Goal: Book appointment/travel/reservation

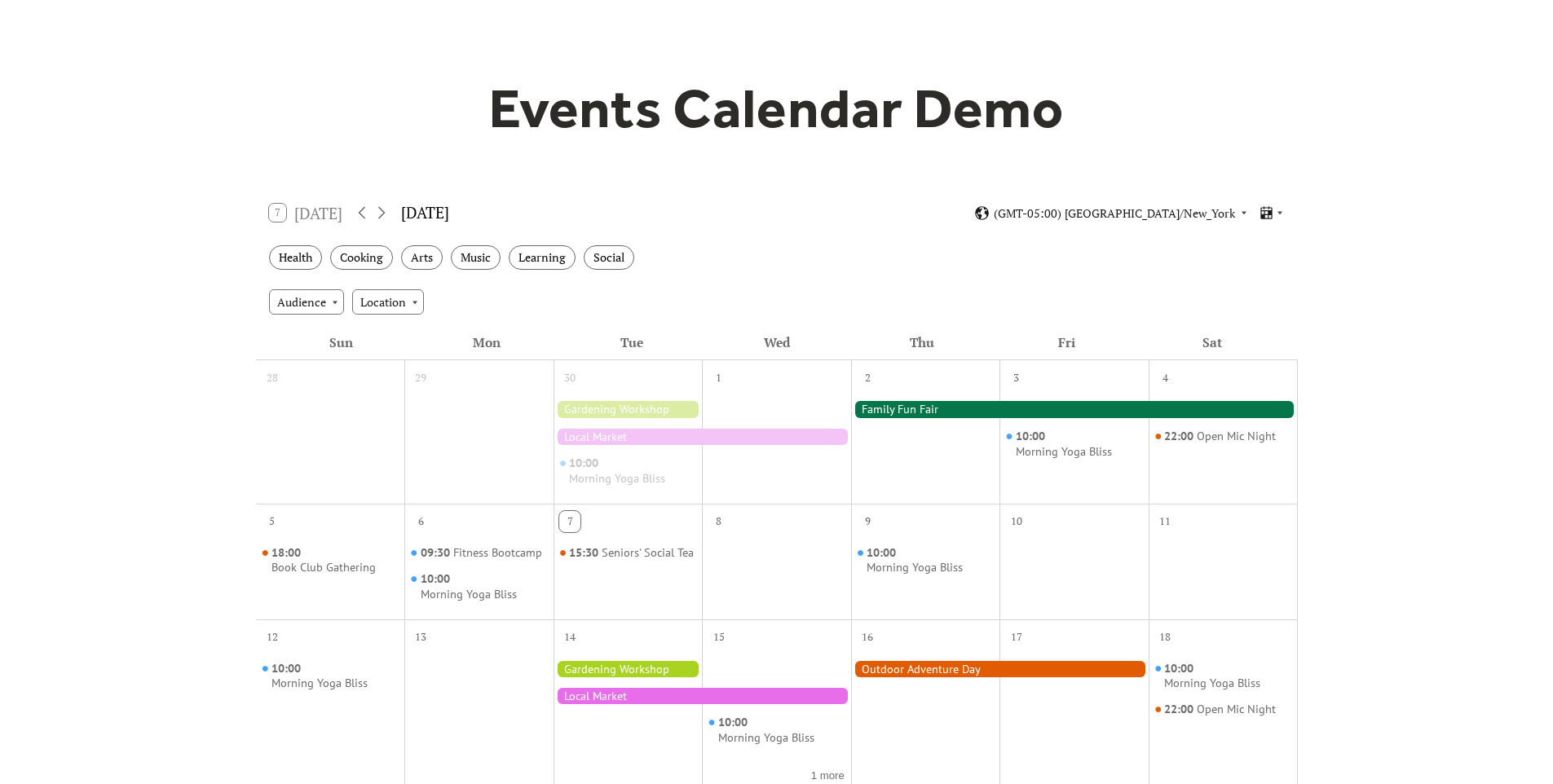
scroll to position [143, 0]
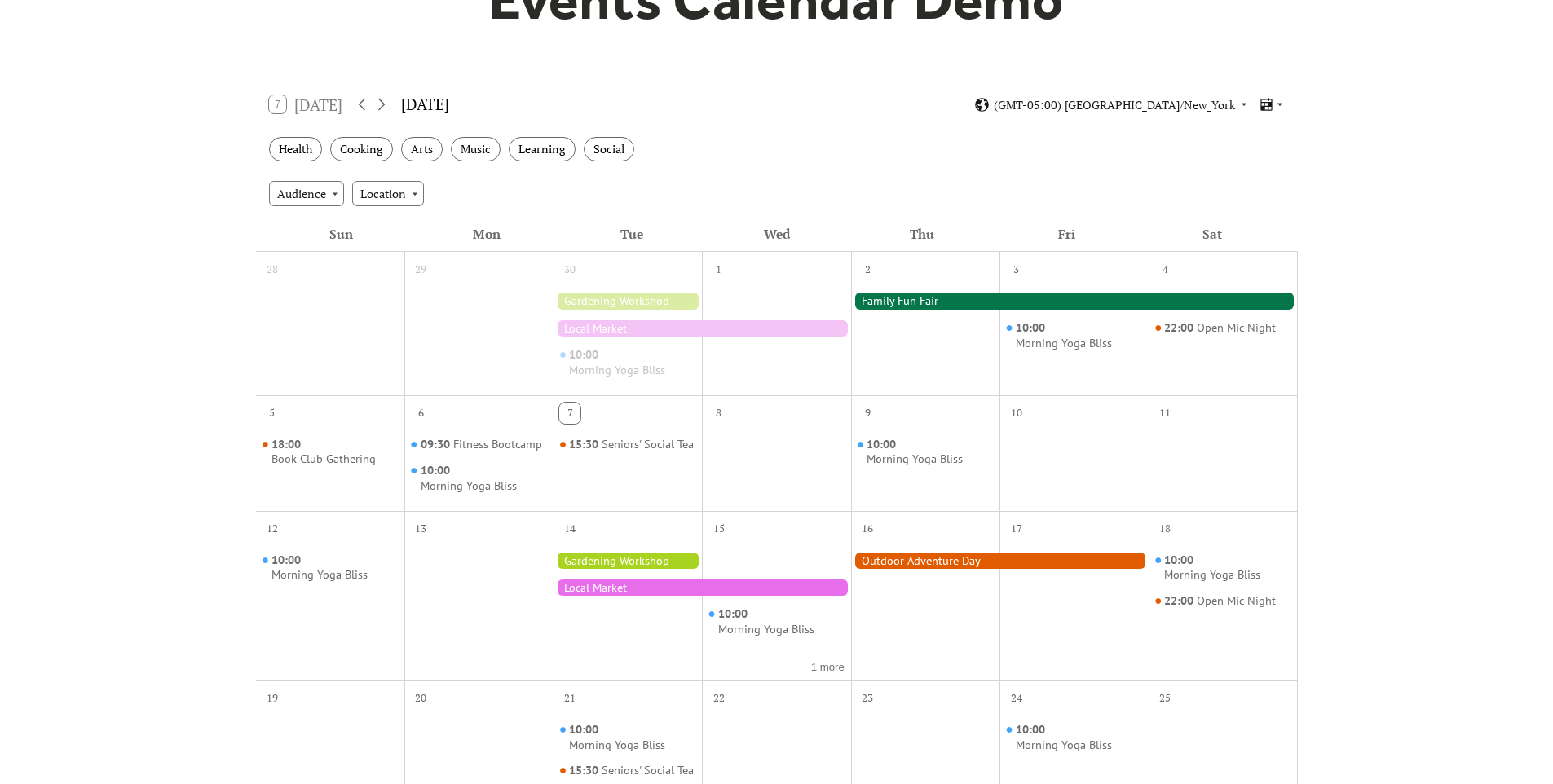
scroll to position [208, 0]
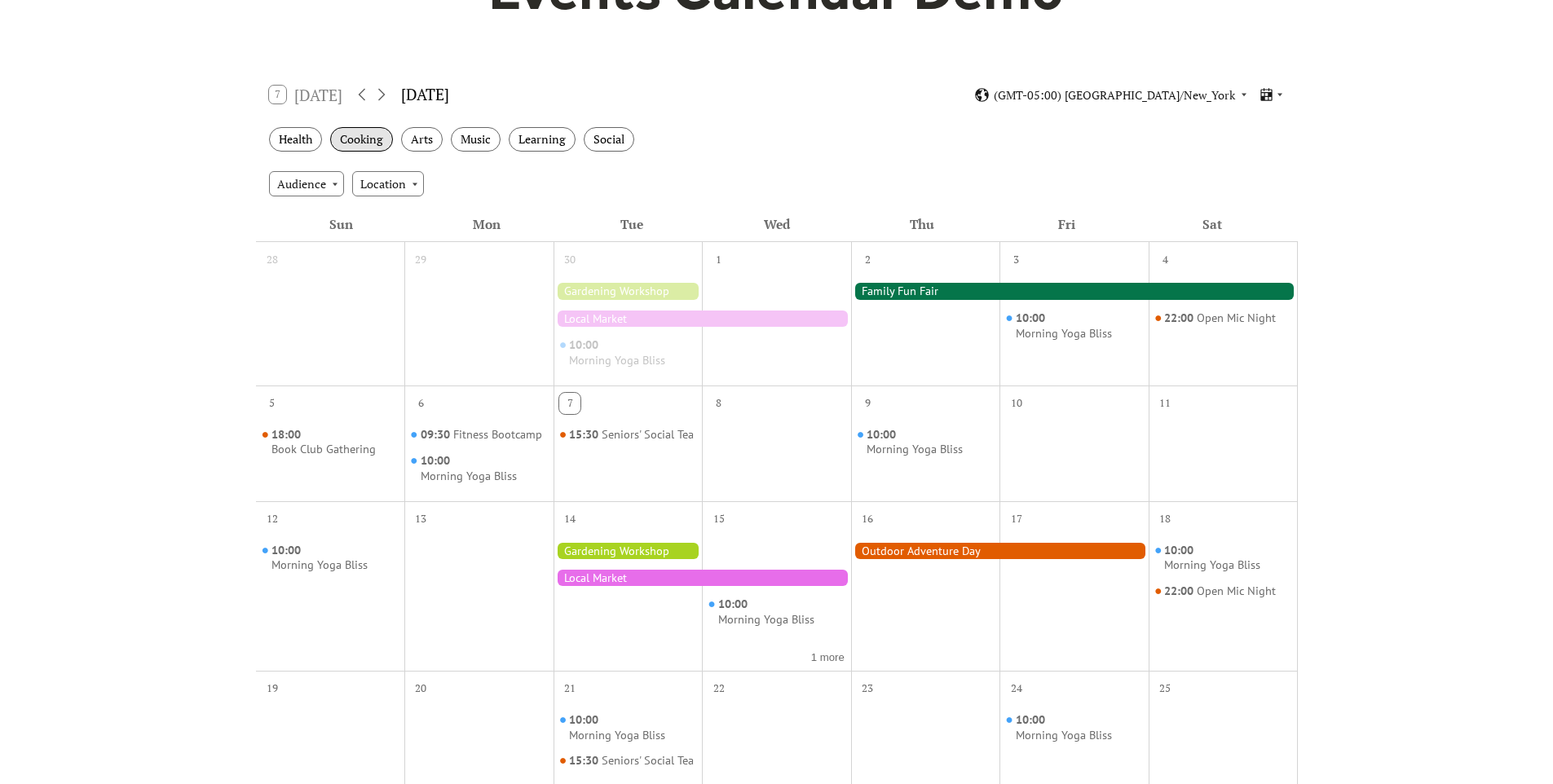
click at [347, 145] on div "Cooking" at bounding box center [361, 140] width 63 height 25
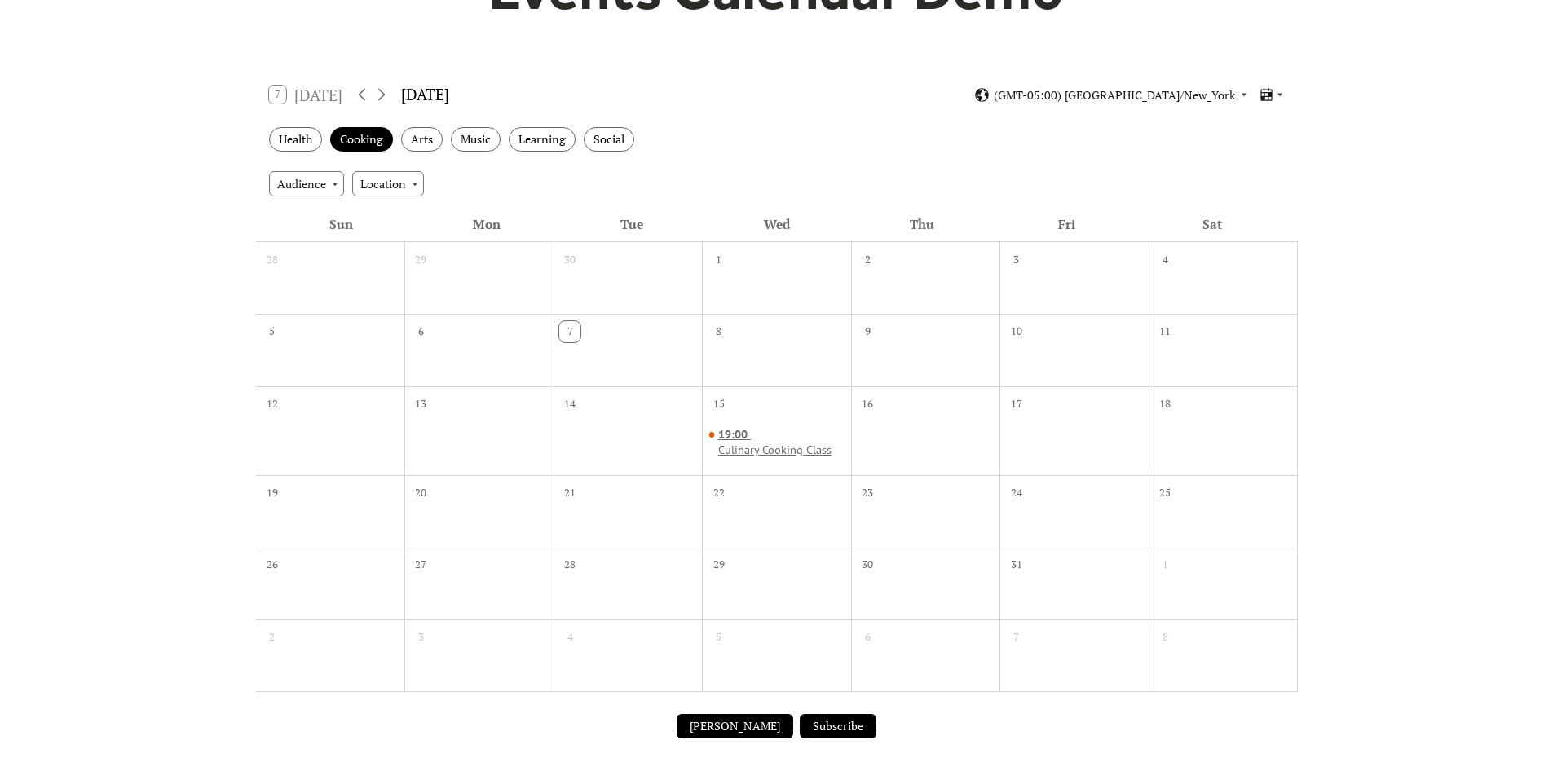
click at [770, 446] on div "Culinary Cooking Class" at bounding box center [774, 450] width 113 height 15
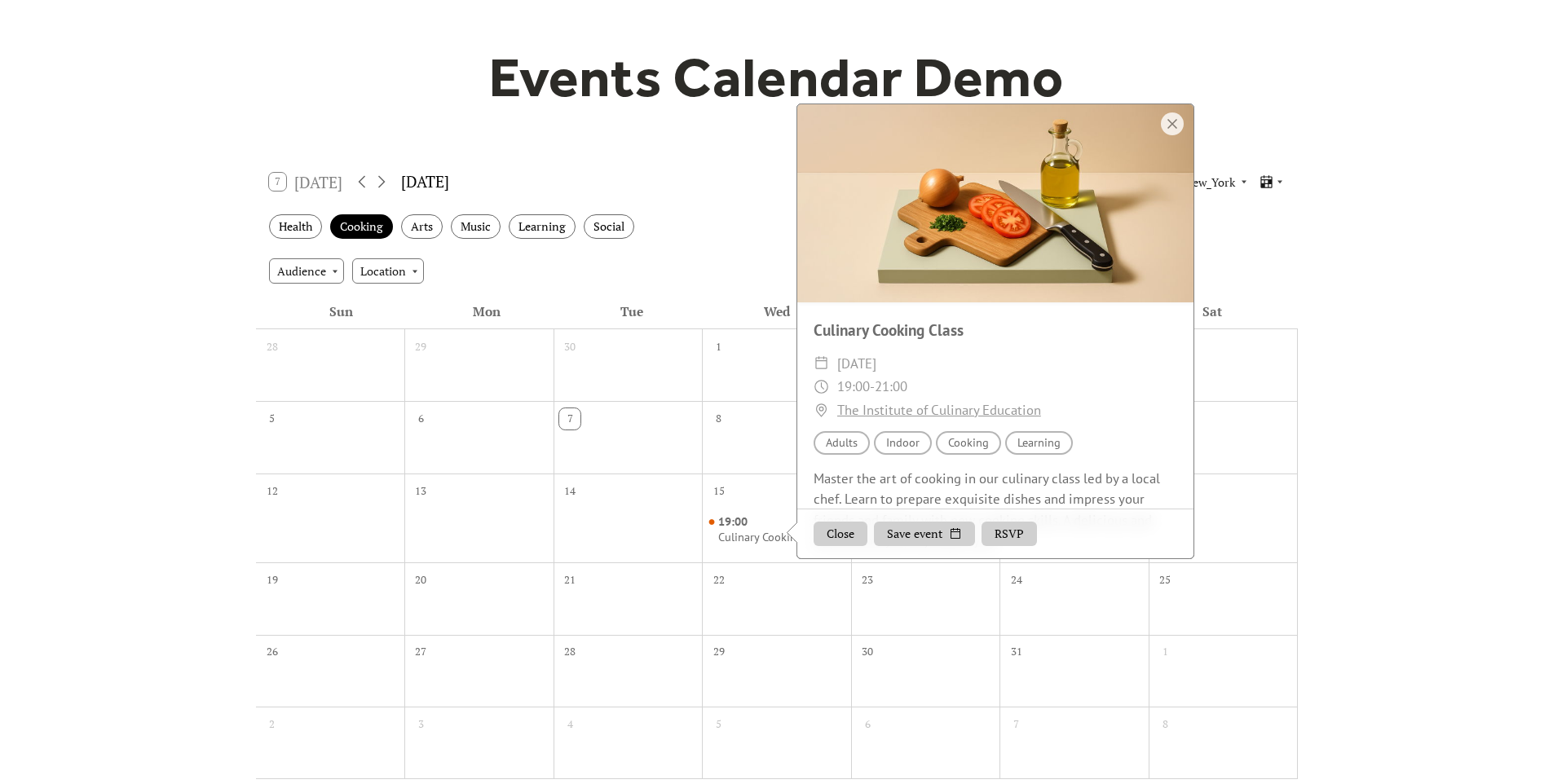
scroll to position [10, 0]
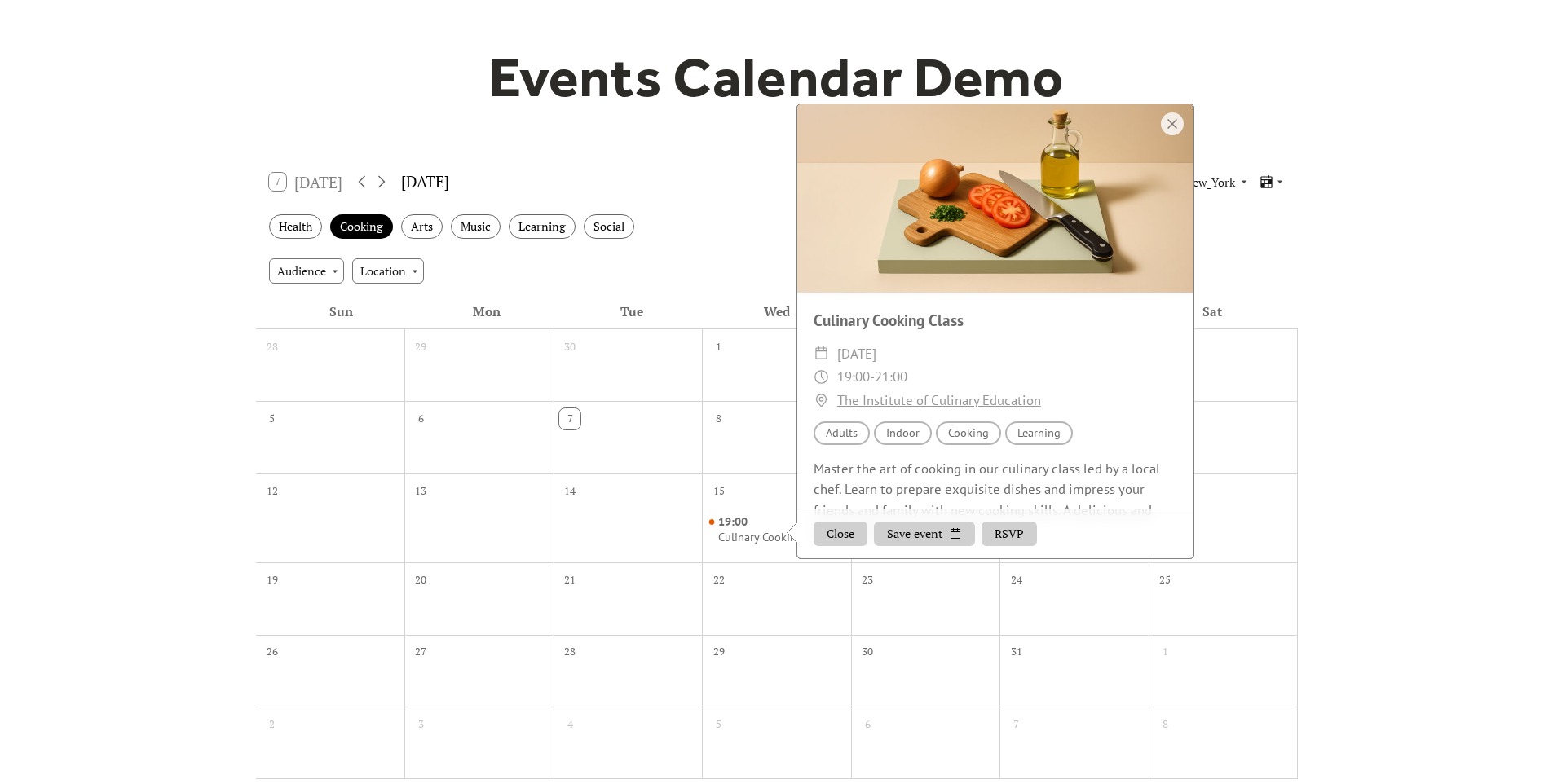
click at [563, 302] on div "Tue" at bounding box center [631, 311] width 145 height 35
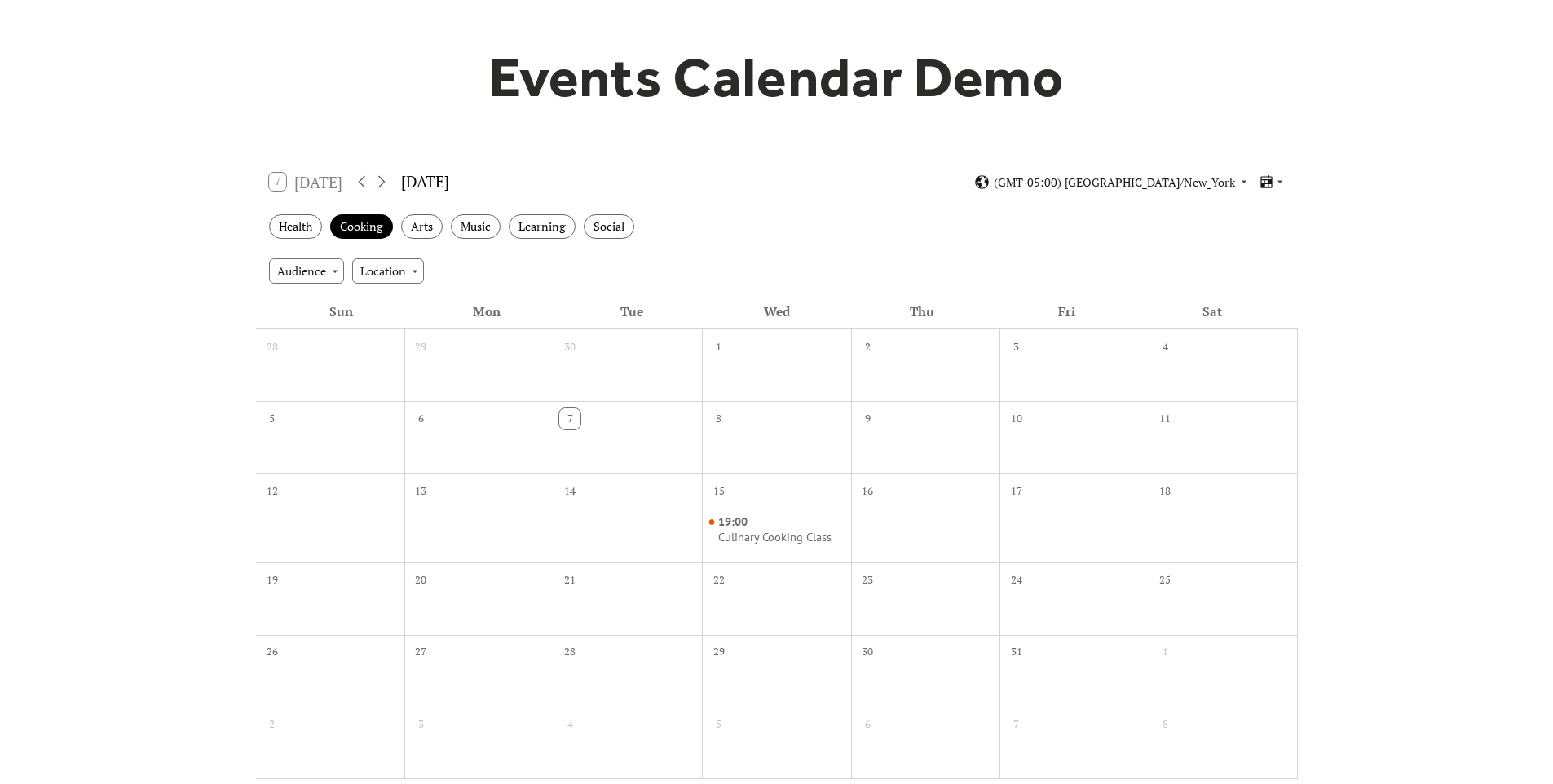
scroll to position [0, 0]
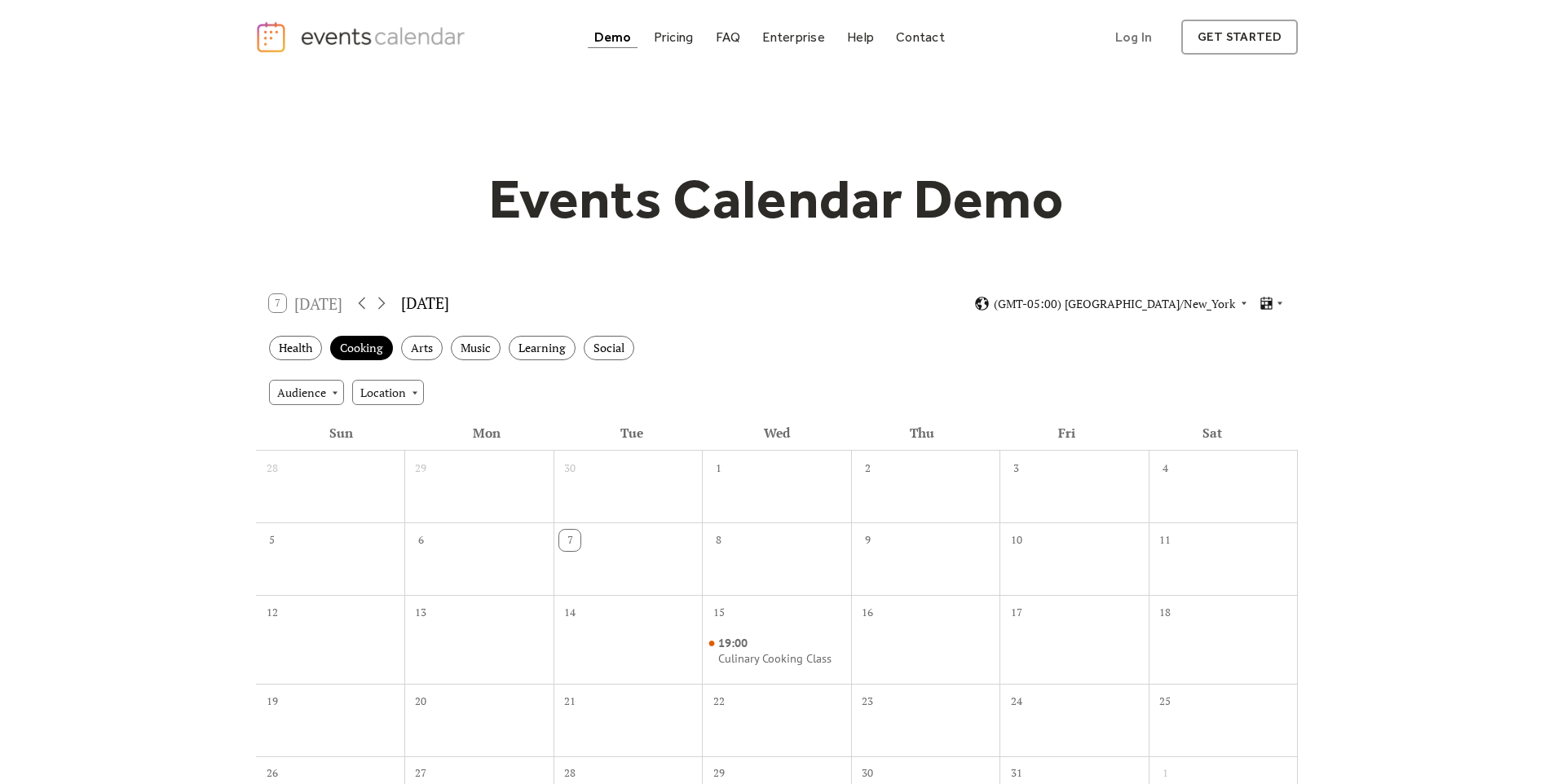
click at [309, 298] on div "7 Today" at bounding box center [306, 302] width 75 height 18
click at [265, 300] on div "7 Today October 2025 (GMT-05:00) America/New_York" at bounding box center [777, 304] width 1041 height 44
drag, startPoint x: 279, startPoint y: 304, endPoint x: 329, endPoint y: 311, distance: 50.5
click at [279, 304] on div "7 Today" at bounding box center [306, 302] width 75 height 18
click at [384, 304] on icon at bounding box center [381, 302] width 19 height 19
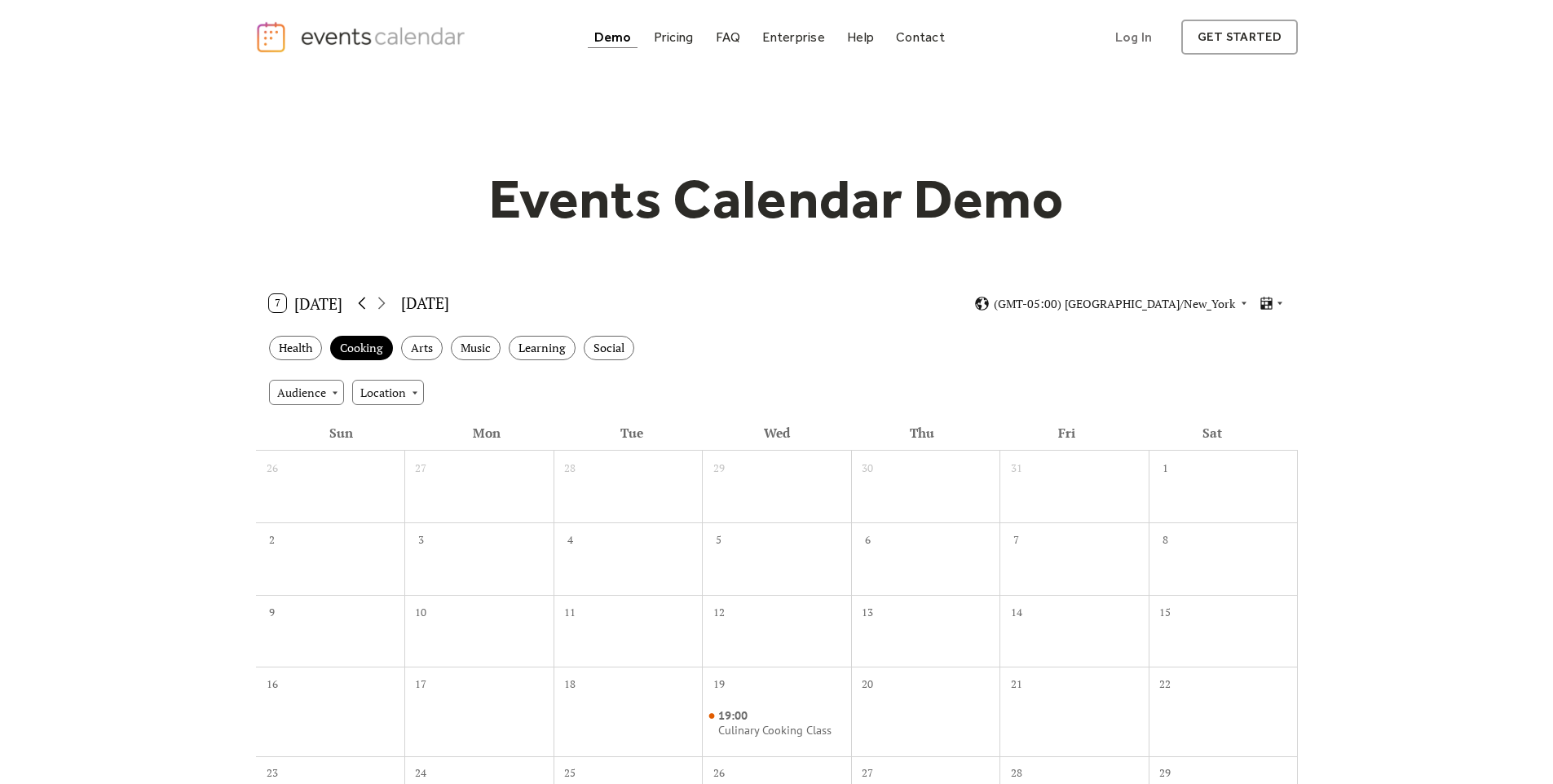
click at [355, 303] on icon at bounding box center [362, 302] width 19 height 19
click at [302, 392] on div "Audience" at bounding box center [306, 392] width 75 height 24
click at [388, 396] on div "Location" at bounding box center [388, 392] width 72 height 24
drag, startPoint x: 600, startPoint y: 391, endPoint x: 613, endPoint y: 392, distance: 13.0
click at [605, 391] on div "Audience Location" at bounding box center [777, 392] width 1041 height 44
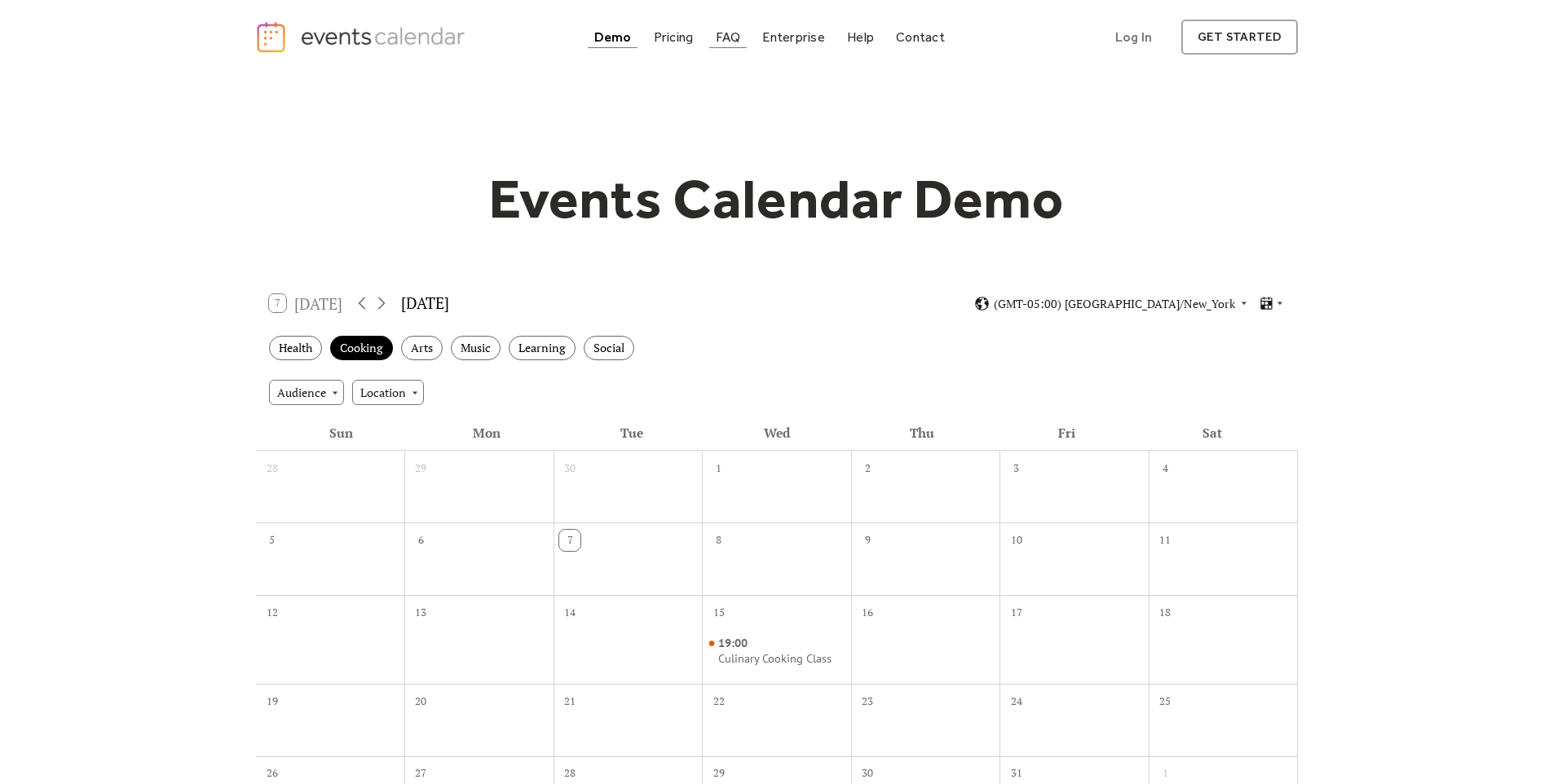
click at [744, 34] on link "FAQ" at bounding box center [728, 37] width 39 height 22
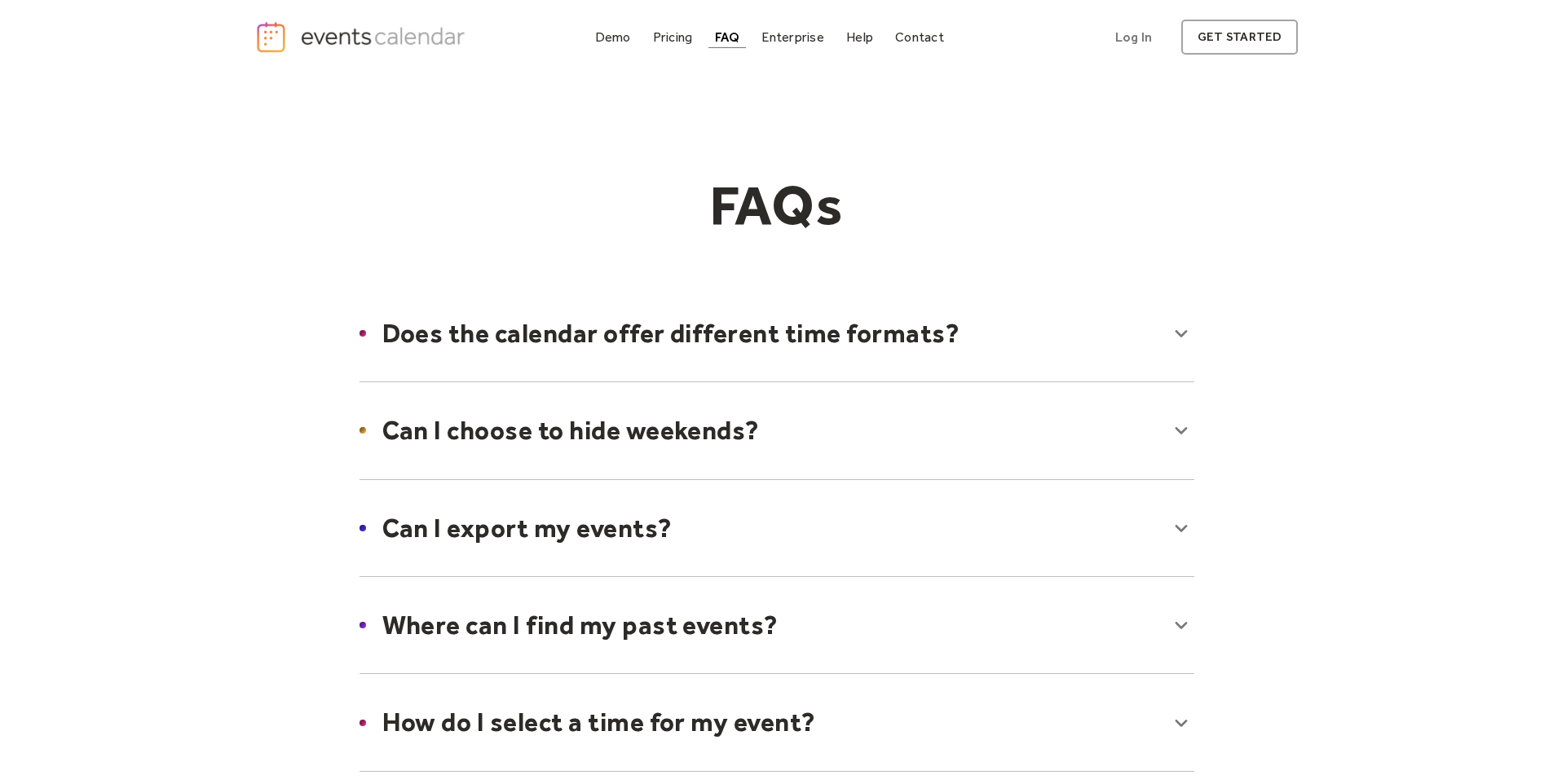
click at [397, 42] on img "home" at bounding box center [363, 37] width 215 height 33
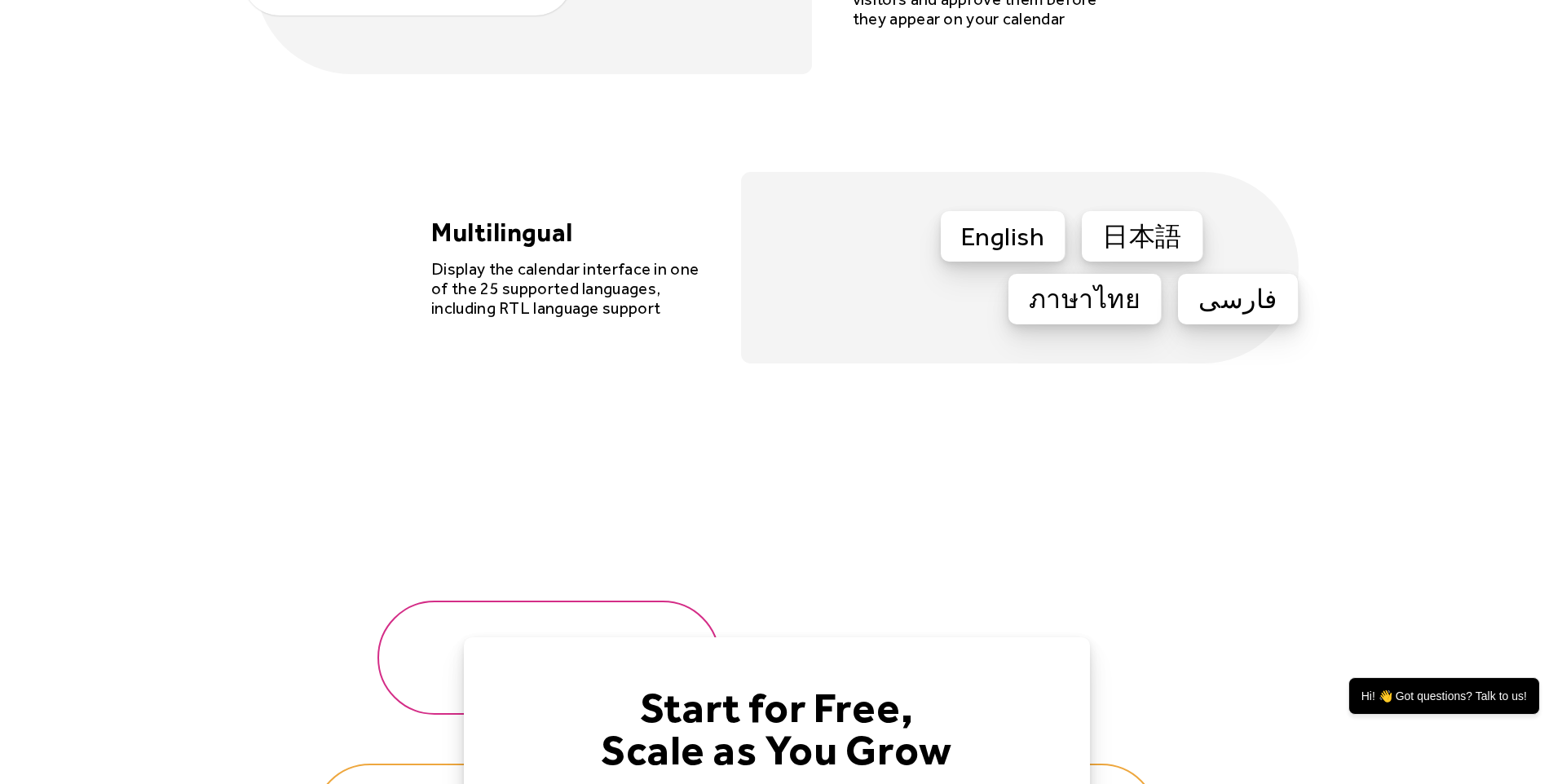
scroll to position [5020, 0]
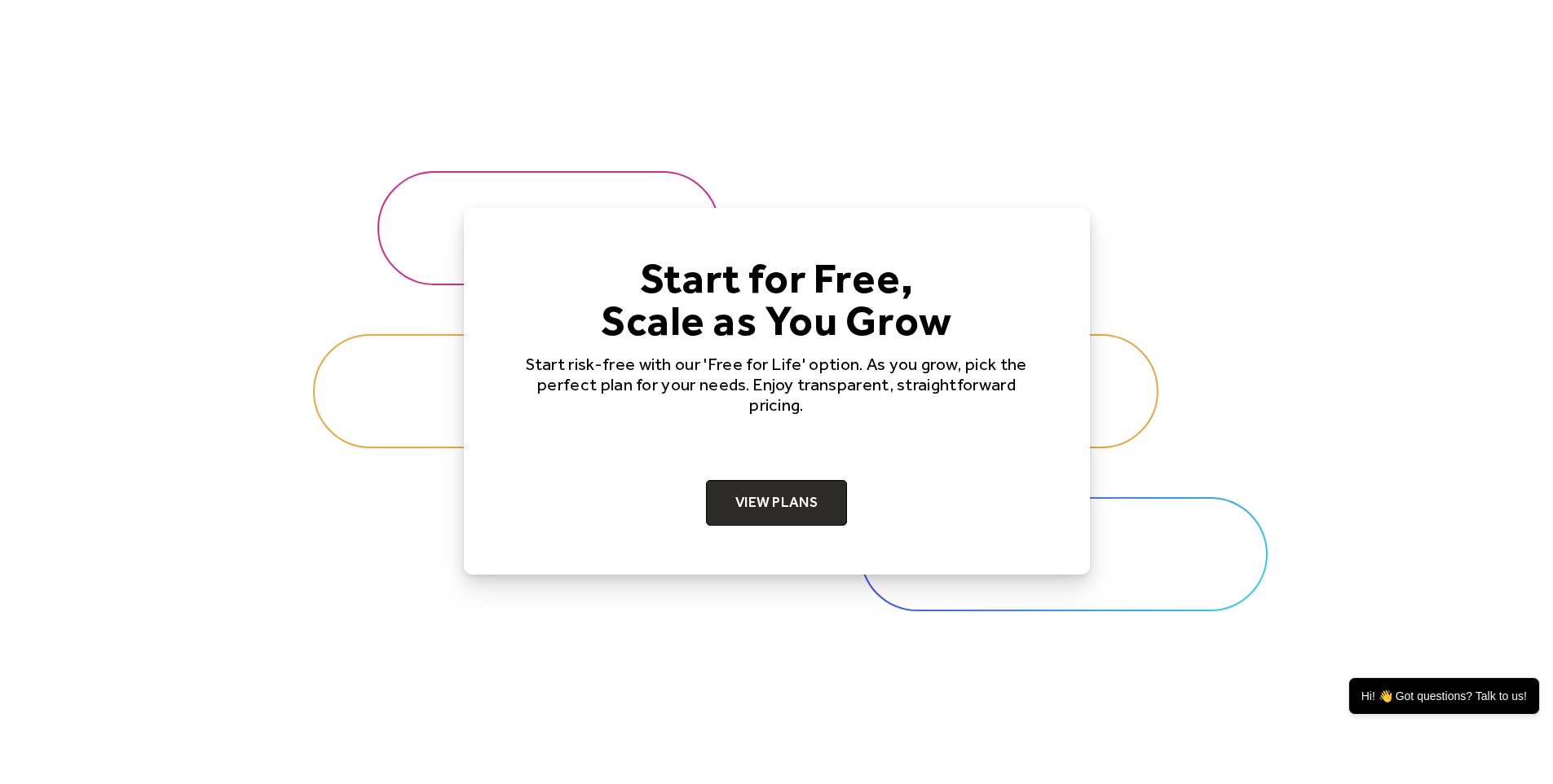
click at [255, 134] on div at bounding box center [776, 391] width 1553 height 549
